Goal: Information Seeking & Learning: Learn about a topic

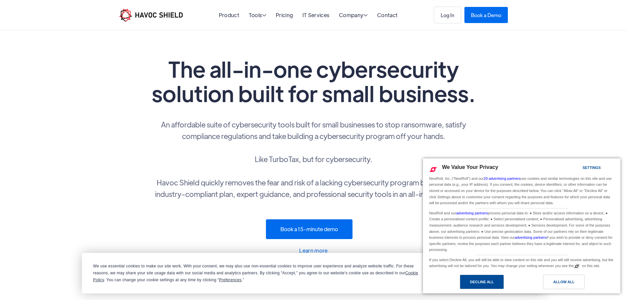
click at [483, 282] on div "Decline All" at bounding box center [482, 281] width 24 height 7
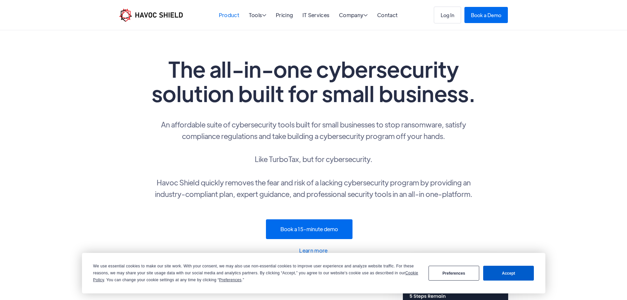
click at [225, 14] on link "Product" at bounding box center [229, 15] width 20 height 7
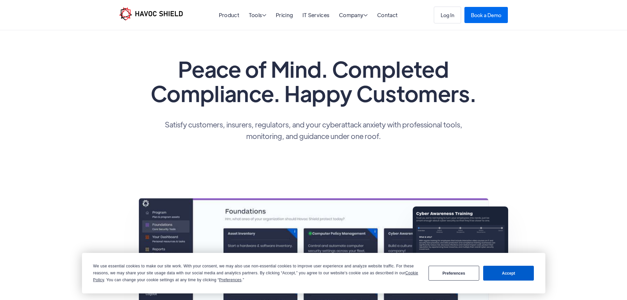
click at [139, 11] on img "home" at bounding box center [150, 13] width 63 height 13
